Goal: Answer question/provide support

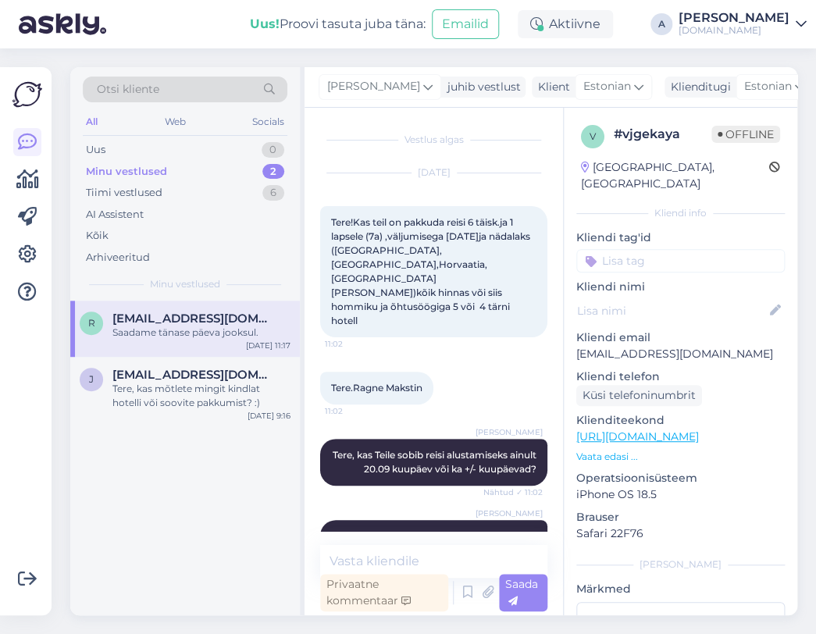
scroll to position [943, 0]
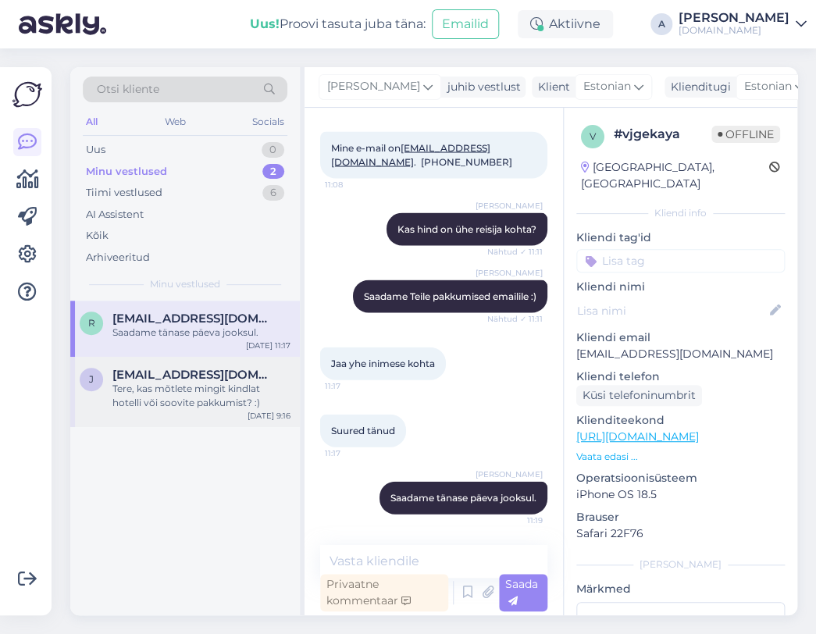
click at [188, 388] on div "Tere, kas mõtlete mingit kindlat hotelli või soovite pakkumist? :)" at bounding box center [202, 396] width 178 height 28
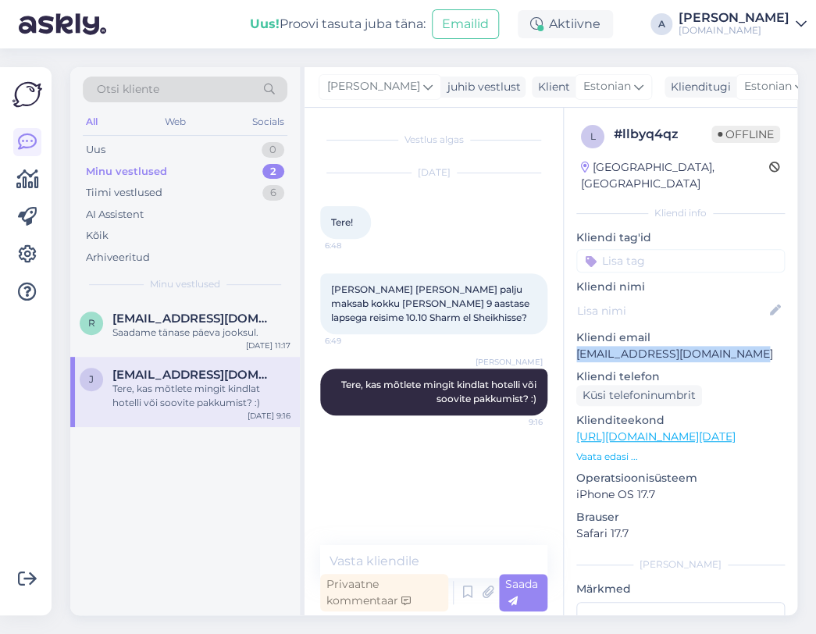
copy p "[EMAIL_ADDRESS][DOMAIN_NAME]"
drag, startPoint x: 753, startPoint y: 341, endPoint x: 573, endPoint y: 335, distance: 179.8
click at [573, 335] on div "l # llbyq4qz Offline [GEOGRAPHIC_DATA], Oulu Kliendi info Kliendi tag'id Kliend…" at bounding box center [681, 437] width 234 height 659
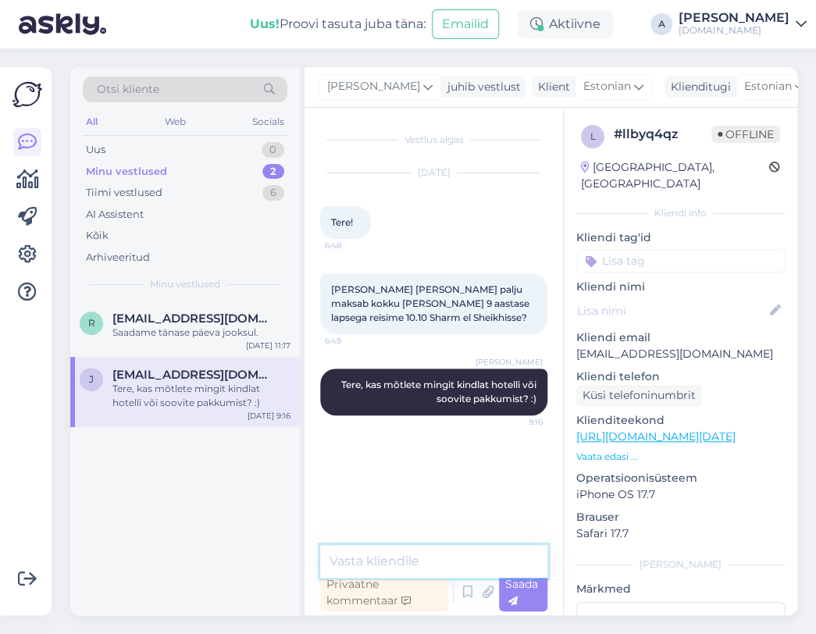
click at [375, 554] on textarea at bounding box center [433, 561] width 227 height 33
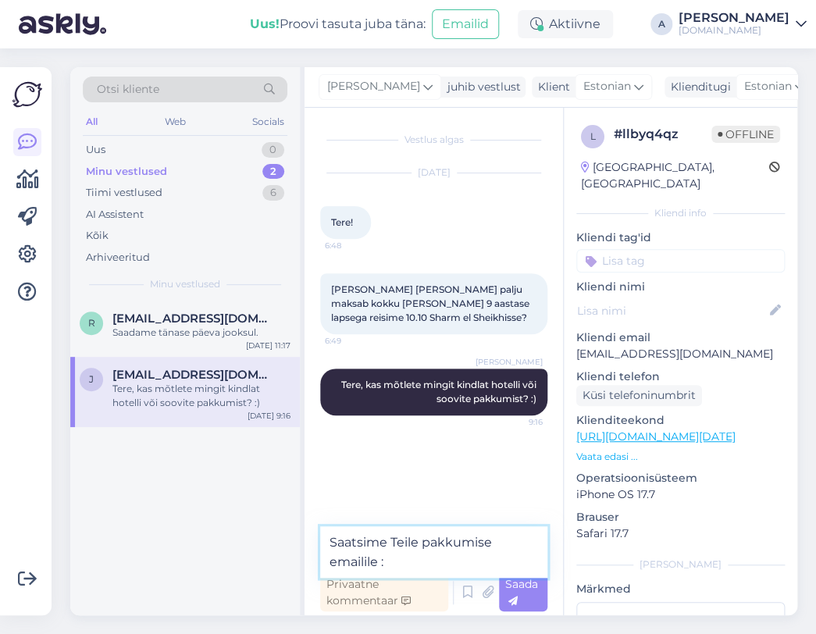
type textarea "Saatsime Teile pakkumise emailile :)"
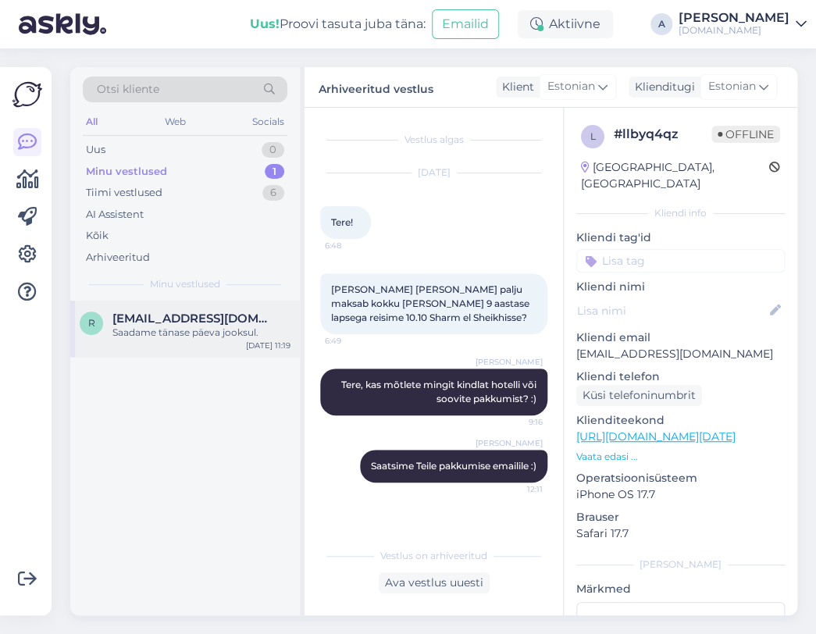
click at [238, 320] on span "[EMAIL_ADDRESS][DOMAIN_NAME]" at bounding box center [194, 319] width 163 height 14
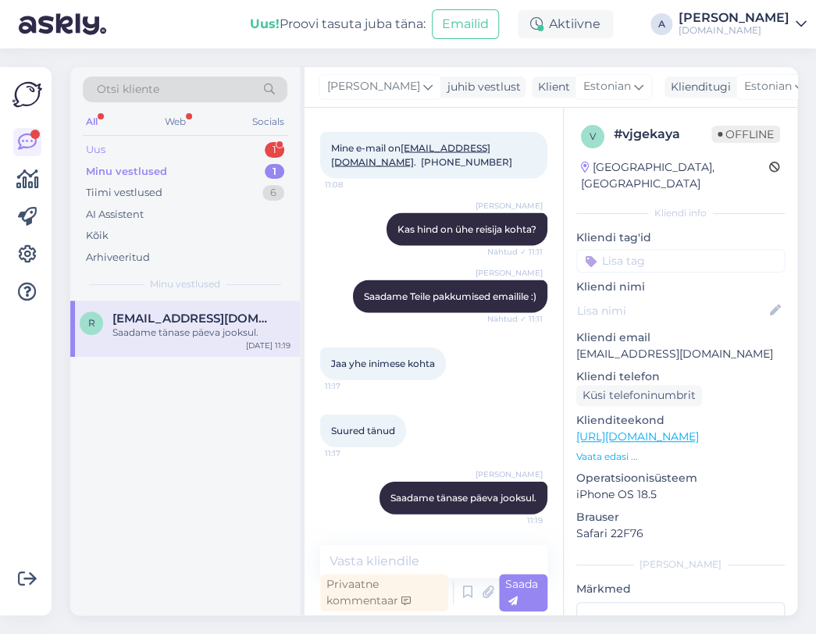
click at [252, 152] on div "Uus 1" at bounding box center [185, 150] width 205 height 22
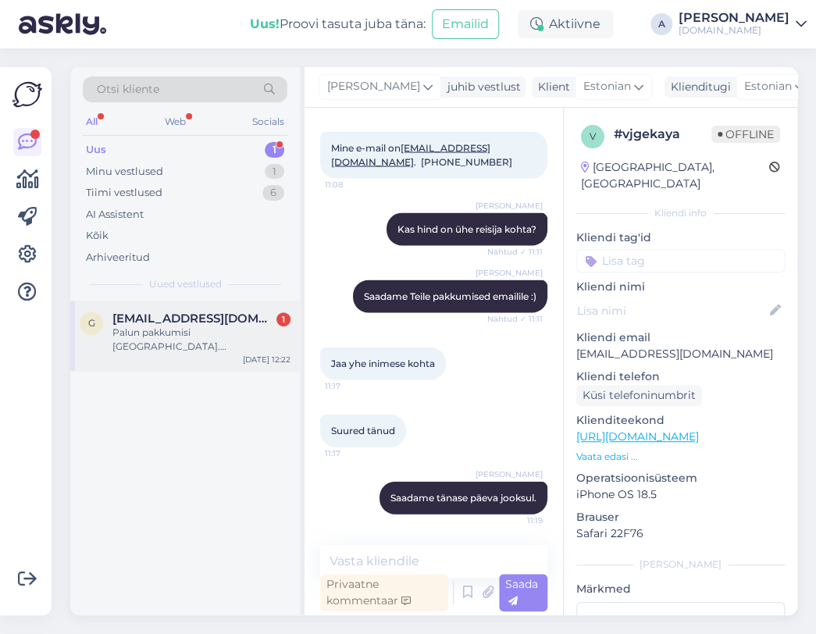
click at [237, 317] on span "[EMAIL_ADDRESS][DOMAIN_NAME]" at bounding box center [194, 319] width 163 height 14
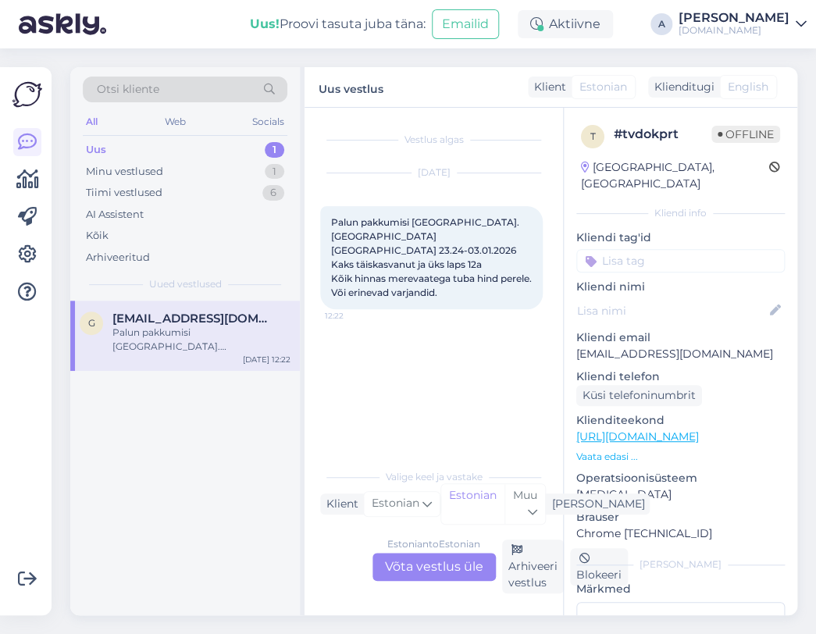
click at [453, 566] on div "Estonian to Estonian Võta vestlus üle" at bounding box center [434, 567] width 123 height 28
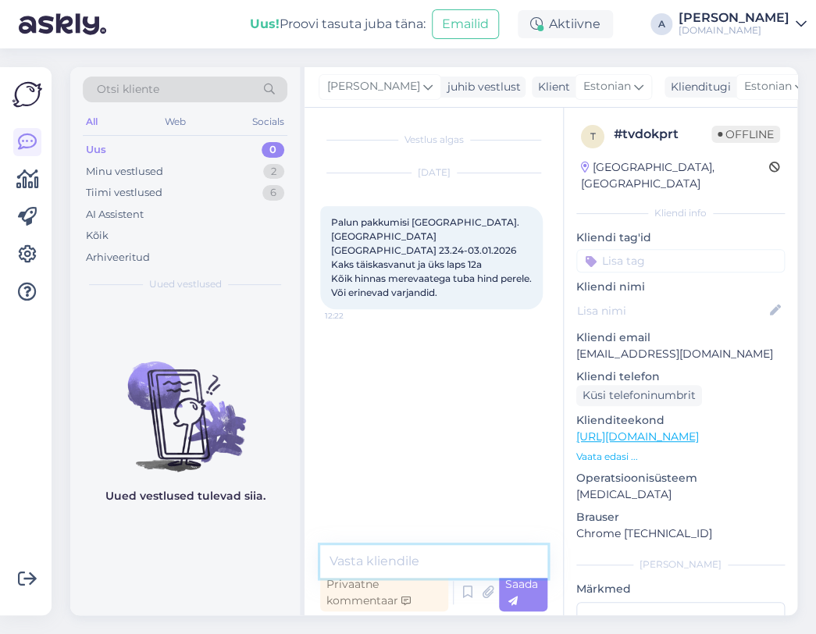
click at [413, 562] on textarea at bounding box center [433, 561] width 227 height 33
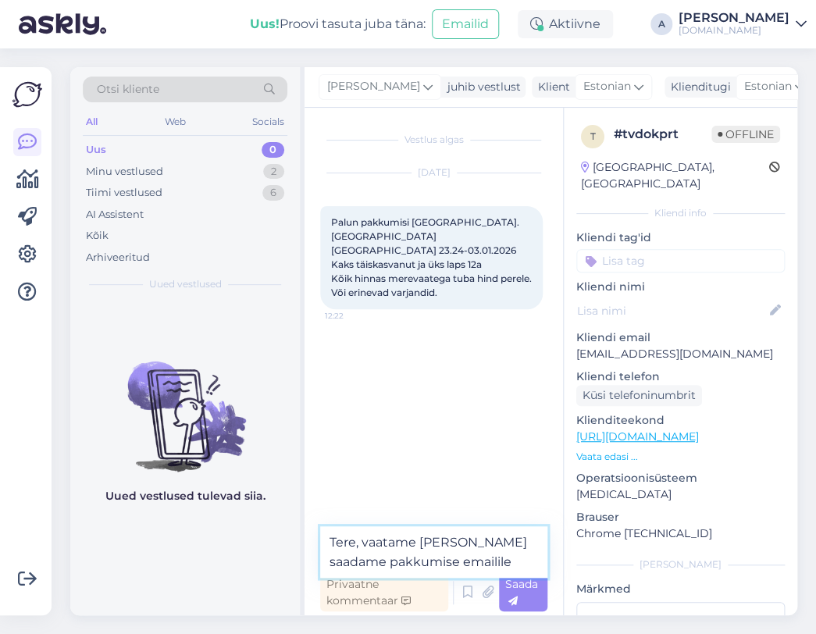
type textarea "Tere, vaatame [PERSON_NAME] saadame pakkumise emailile."
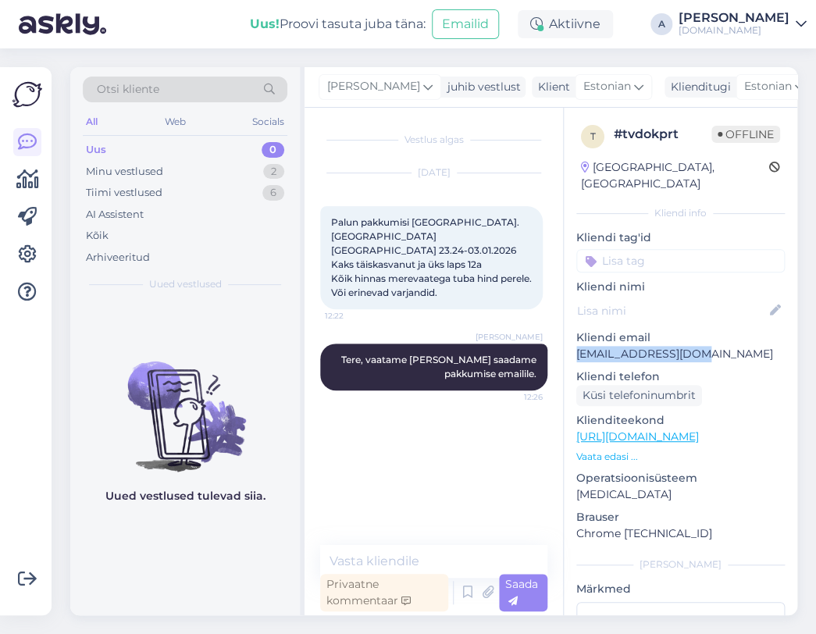
drag, startPoint x: 694, startPoint y: 337, endPoint x: 575, endPoint y: 337, distance: 118.8
click at [575, 337] on div "t # tvdokprt Offline [GEOGRAPHIC_DATA], [GEOGRAPHIC_DATA] Kliendi info Kliendi …" at bounding box center [681, 437] width 234 height 659
copy p "[EMAIL_ADDRESS][DOMAIN_NAME]"
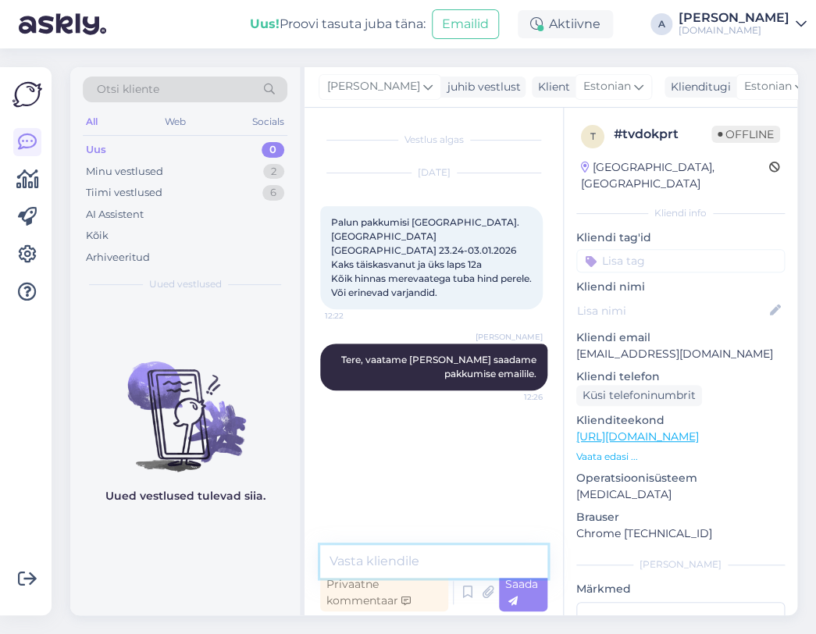
click at [382, 563] on textarea at bounding box center [433, 561] width 227 height 33
paste textarea "[EMAIL_ADDRESS][DOMAIN_NAME]"
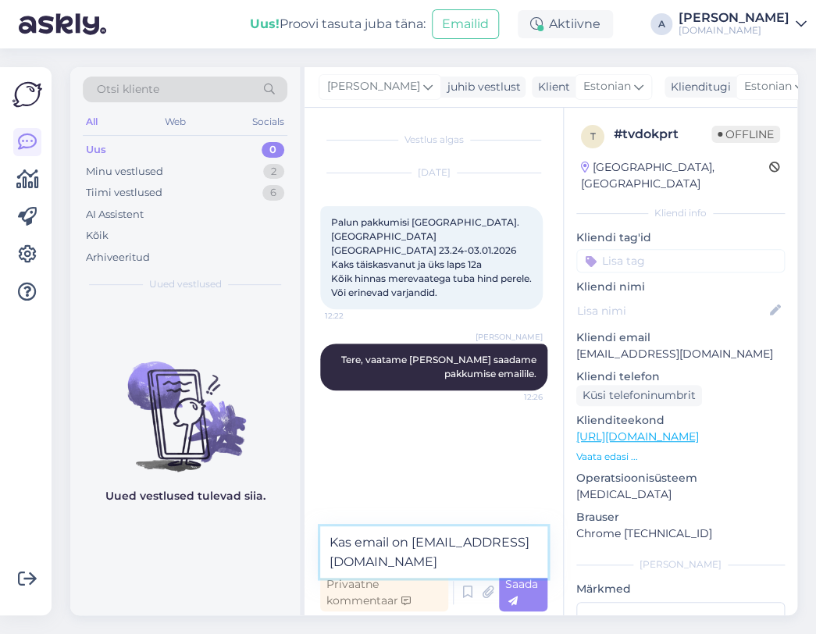
type textarea "Kas email on [EMAIL_ADDRESS][DOMAIN_NAME]?"
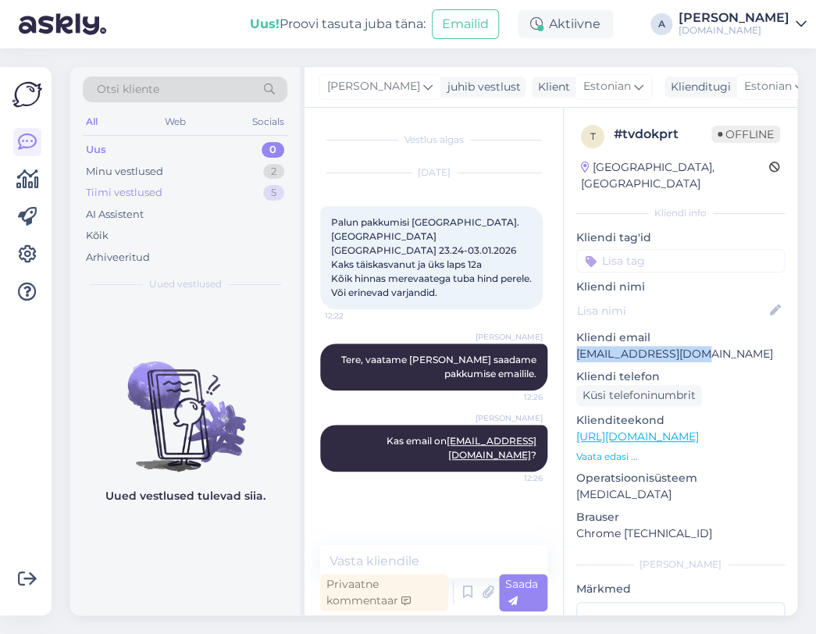
copy p "[EMAIL_ADDRESS][DOMAIN_NAME]"
drag, startPoint x: 641, startPoint y: 342, endPoint x: 209, endPoint y: 186, distance: 458.7
click at [566, 341] on div "t # tvdokprt Offline [GEOGRAPHIC_DATA], [GEOGRAPHIC_DATA] Kliendi info Kliendi …" at bounding box center [681, 437] width 234 height 659
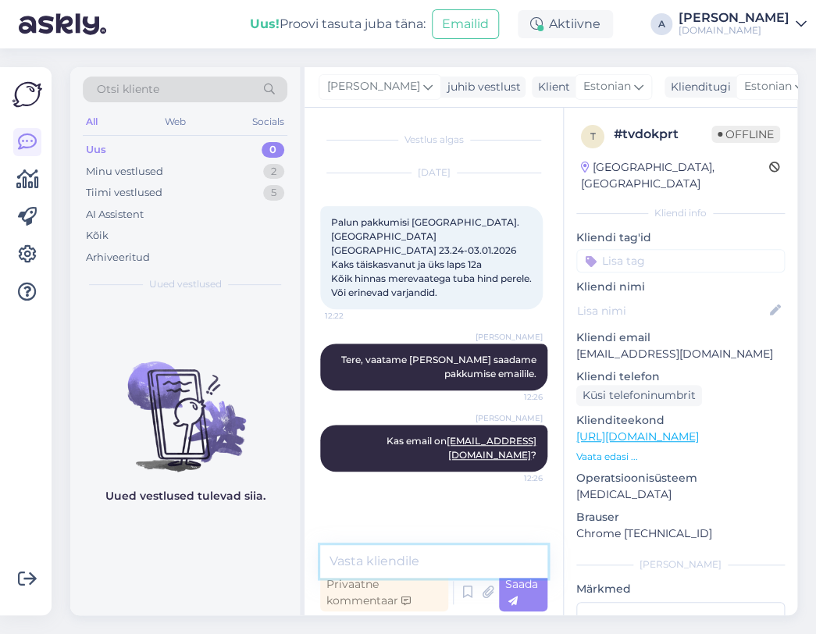
click at [412, 560] on textarea at bounding box center [433, 561] width 227 height 33
type textarea "Saatsin pakkumise emailile."
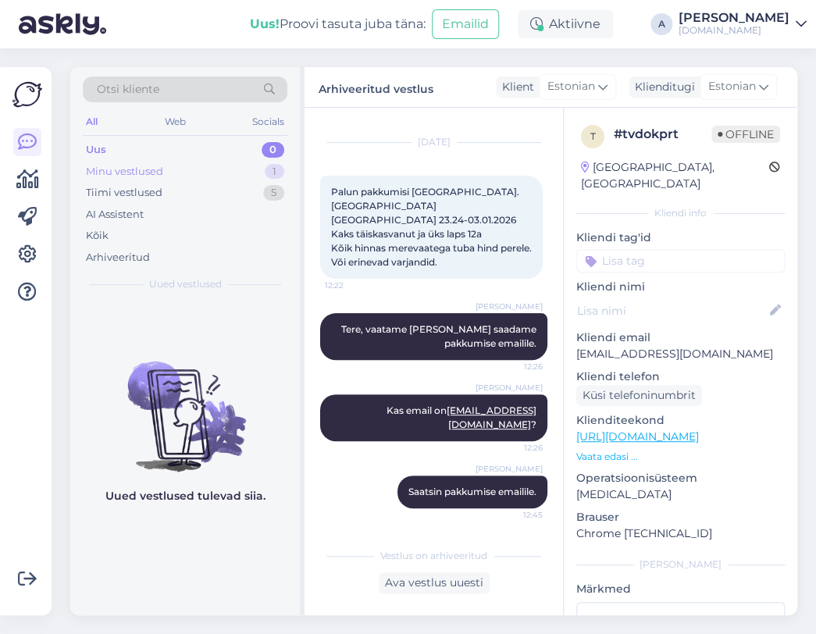
click at [131, 179] on div "Minu vestlused 1" at bounding box center [185, 172] width 205 height 22
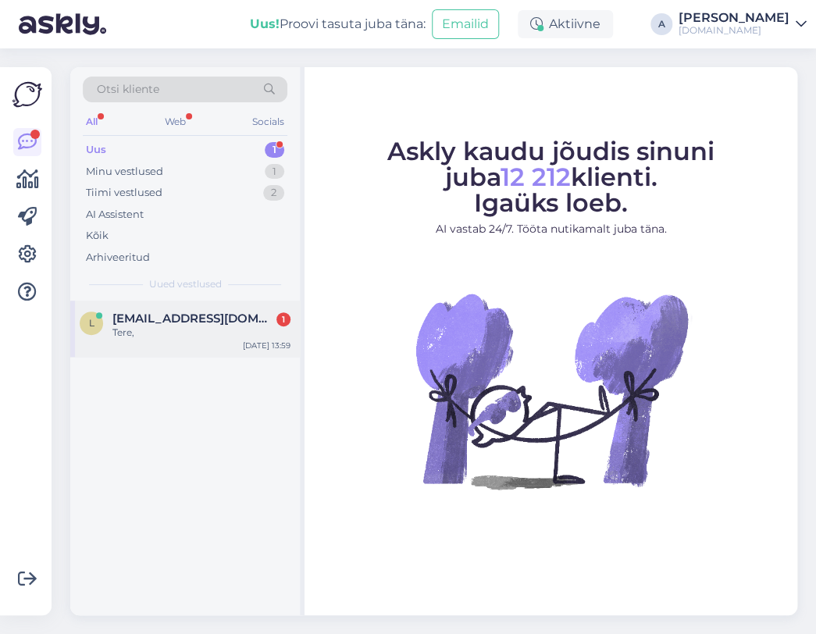
click at [205, 305] on div "l liisahsnsar@gmail.com 1 Tere, Aug 24 13:59" at bounding box center [185, 329] width 230 height 56
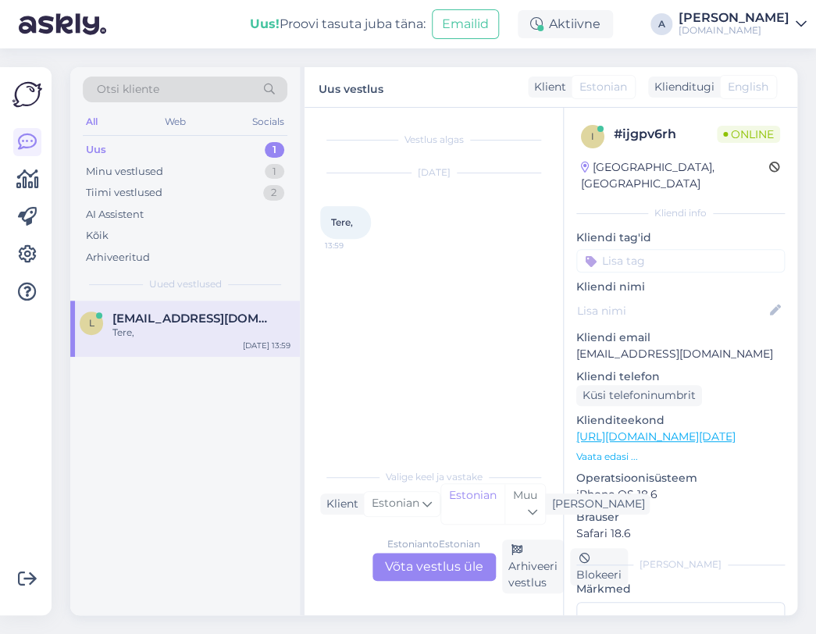
click at [417, 568] on div "Estonian to Estonian Võta vestlus üle" at bounding box center [434, 567] width 123 height 28
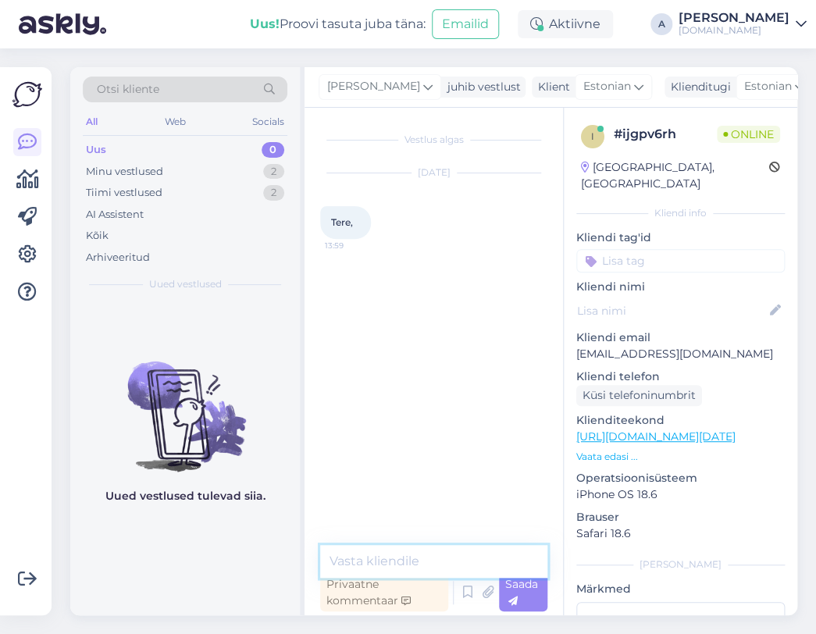
click at [406, 549] on textarea at bounding box center [433, 561] width 227 height 33
type textarea "Tere"
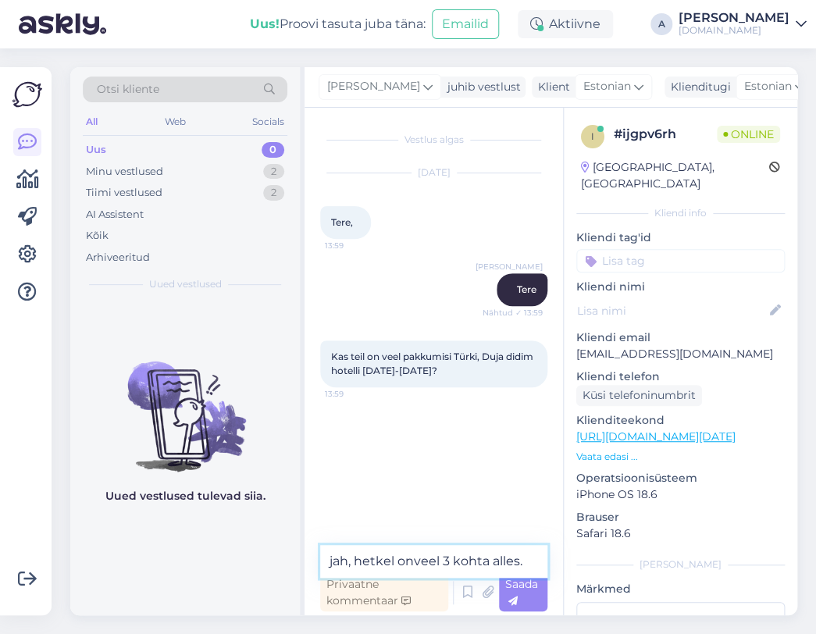
click at [416, 562] on textarea "jah, hetkel onveel 3 kohta alles." at bounding box center [433, 561] width 227 height 33
type textarea "jah, hetkel on veel 3 kohta alles."
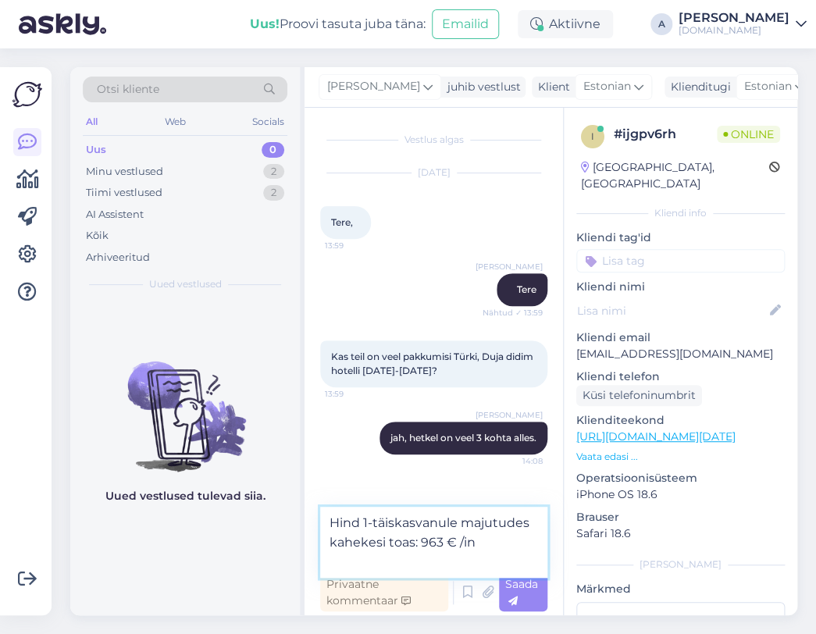
type textarea "Hind 1-täiskasvanule majutudes kahekesi toas: 963 € /in"
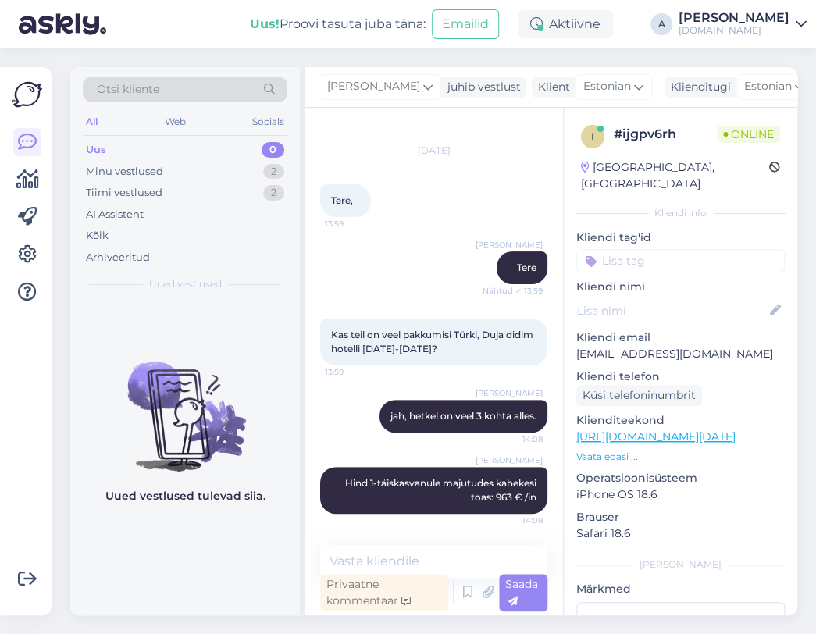
click at [691, 430] on link "https://tuusik.ee/et/reisiotsing?country_id=10&after=21.10.2025&departure_id=1&…" at bounding box center [656, 437] width 159 height 14
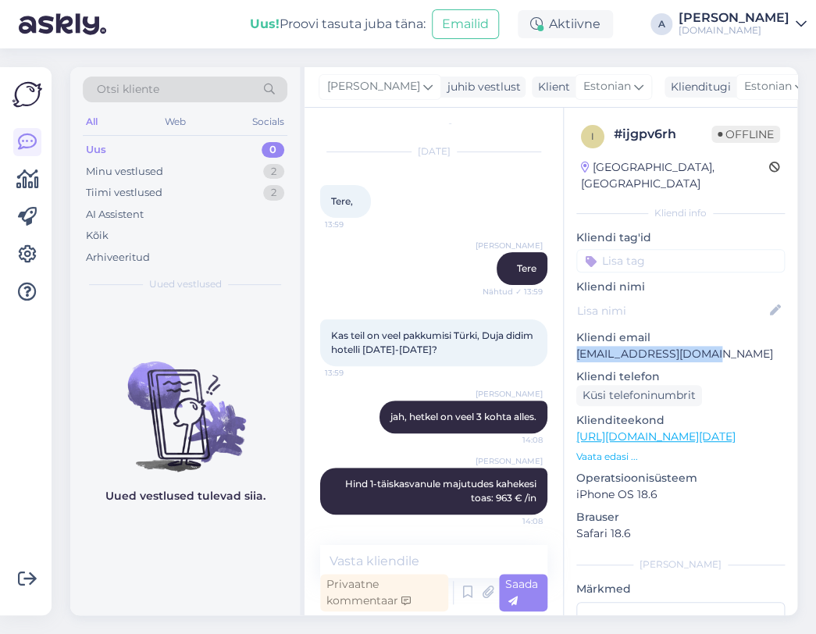
drag, startPoint x: 717, startPoint y: 343, endPoint x: 465, endPoint y: 313, distance: 254.2
click at [570, 339] on div "i # ijgpv6rh Offline Estonia, Tallinn Kliendi info Kliendi tag'id Kliendi nimi …" at bounding box center [681, 437] width 234 height 659
copy p "liisahsnsar@gmail.com"
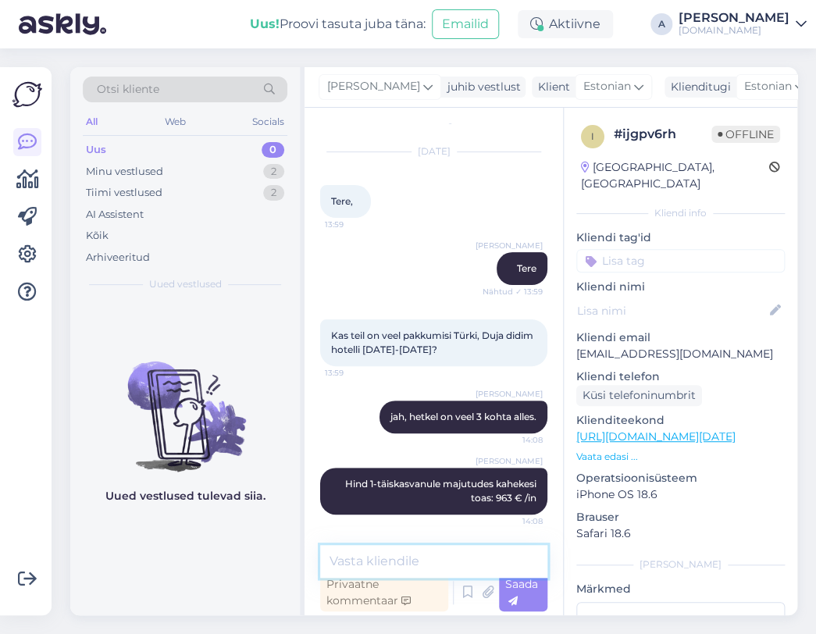
click at [382, 562] on textarea at bounding box center [433, 561] width 227 height 33
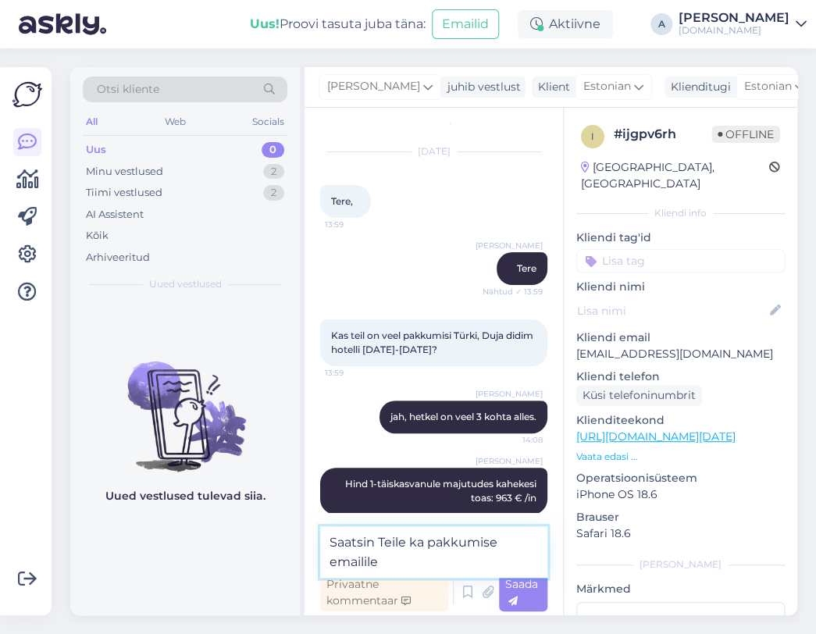
type textarea "Saatsin Teile ka pakkumise emailile."
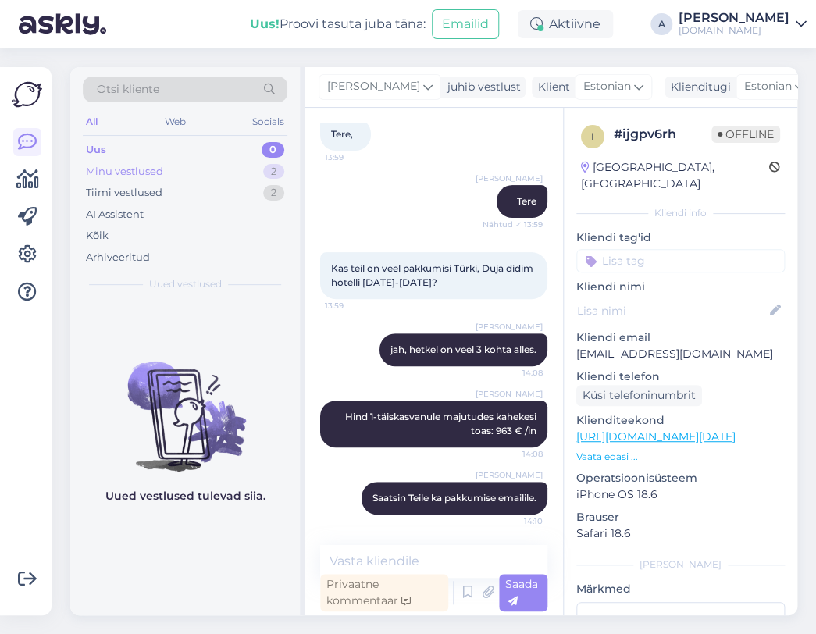
click at [131, 166] on div "Minu vestlused" at bounding box center [124, 172] width 77 height 16
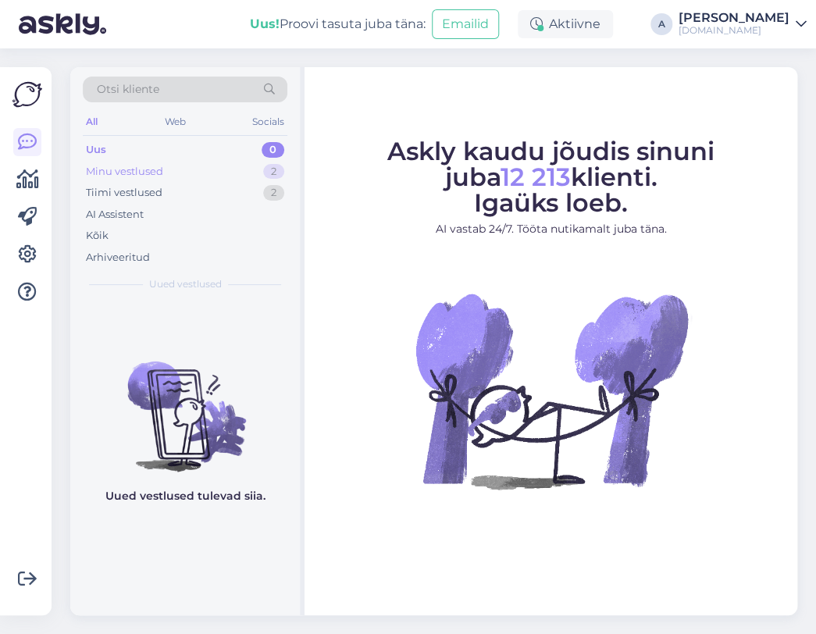
click at [244, 165] on div "Minu vestlused 2" at bounding box center [185, 172] width 205 height 22
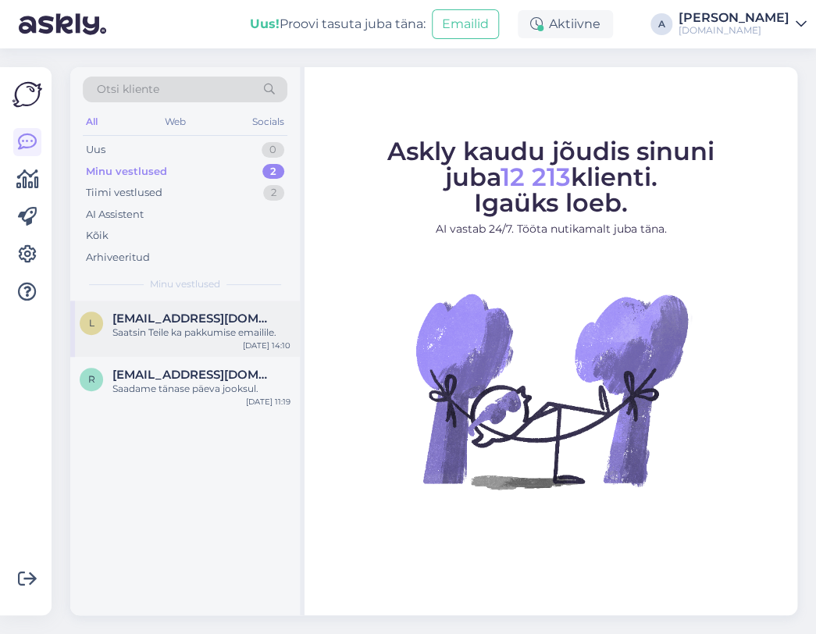
click at [246, 305] on div "l liisahsnsar@gmail.com Saatsin Teile ka pakkumise emailile. Aug 24 14:10" at bounding box center [185, 329] width 230 height 56
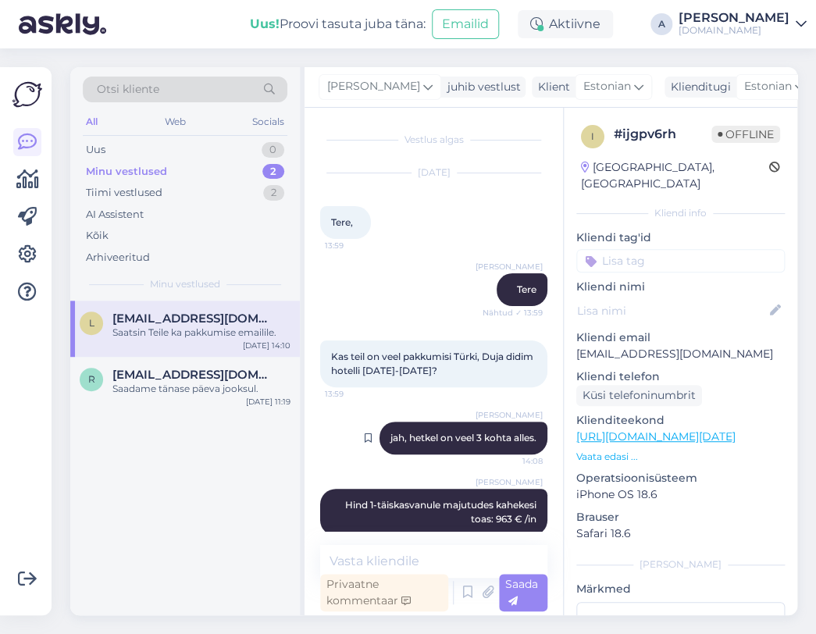
scroll to position [88, 0]
